Goal: Task Accomplishment & Management: Use online tool/utility

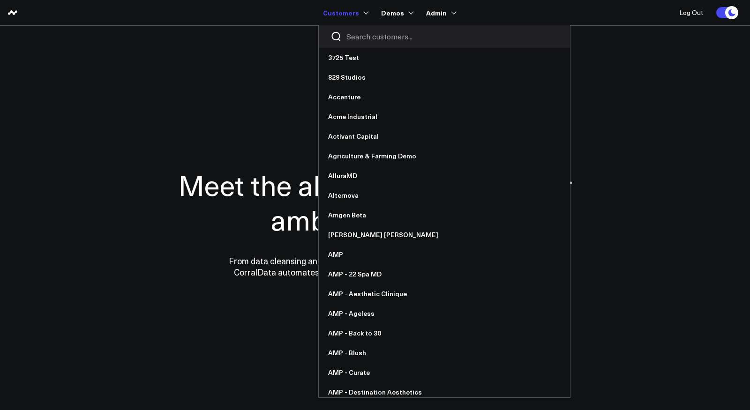
click at [363, 38] on input "Search customers input" at bounding box center [453, 36] width 212 height 10
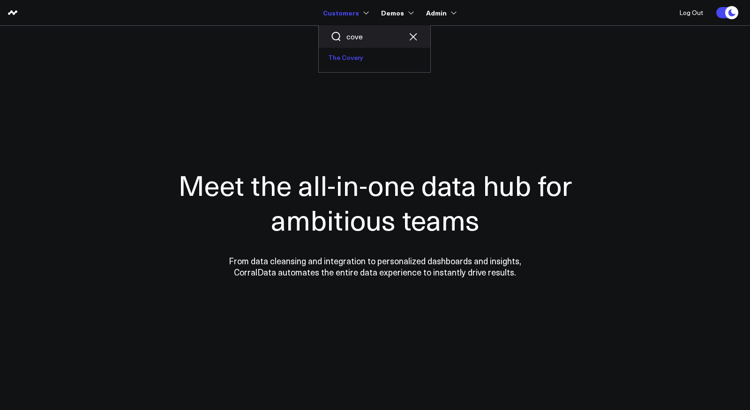
type input "cove"
click at [352, 57] on link "The Covery" at bounding box center [375, 58] width 112 height 20
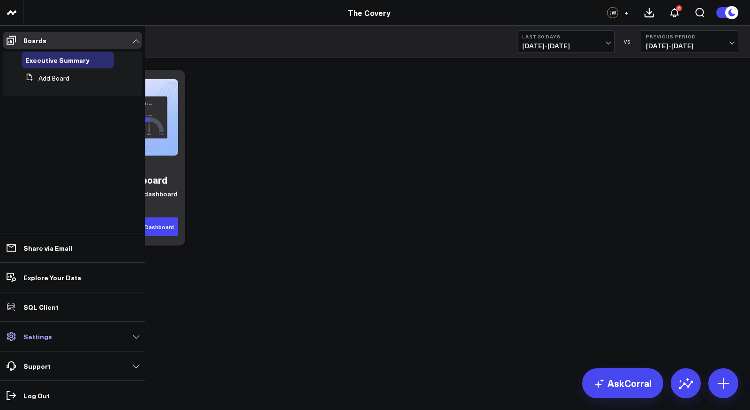
click at [58, 336] on link "Settings" at bounding box center [72, 336] width 139 height 17
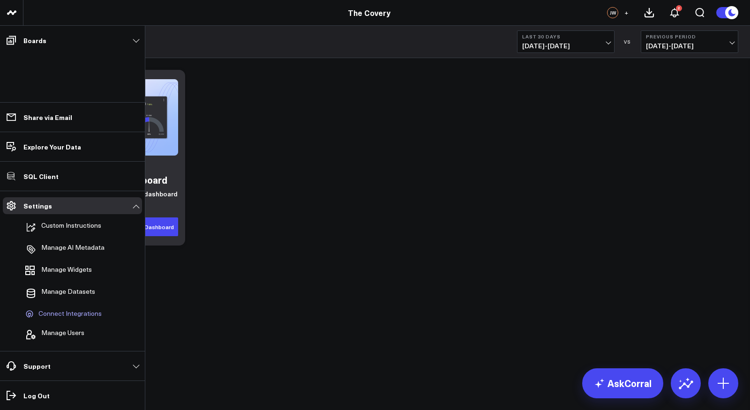
click at [71, 316] on span "Connect Integrations" at bounding box center [69, 314] width 63 height 8
